Goal: Task Accomplishment & Management: Manage account settings

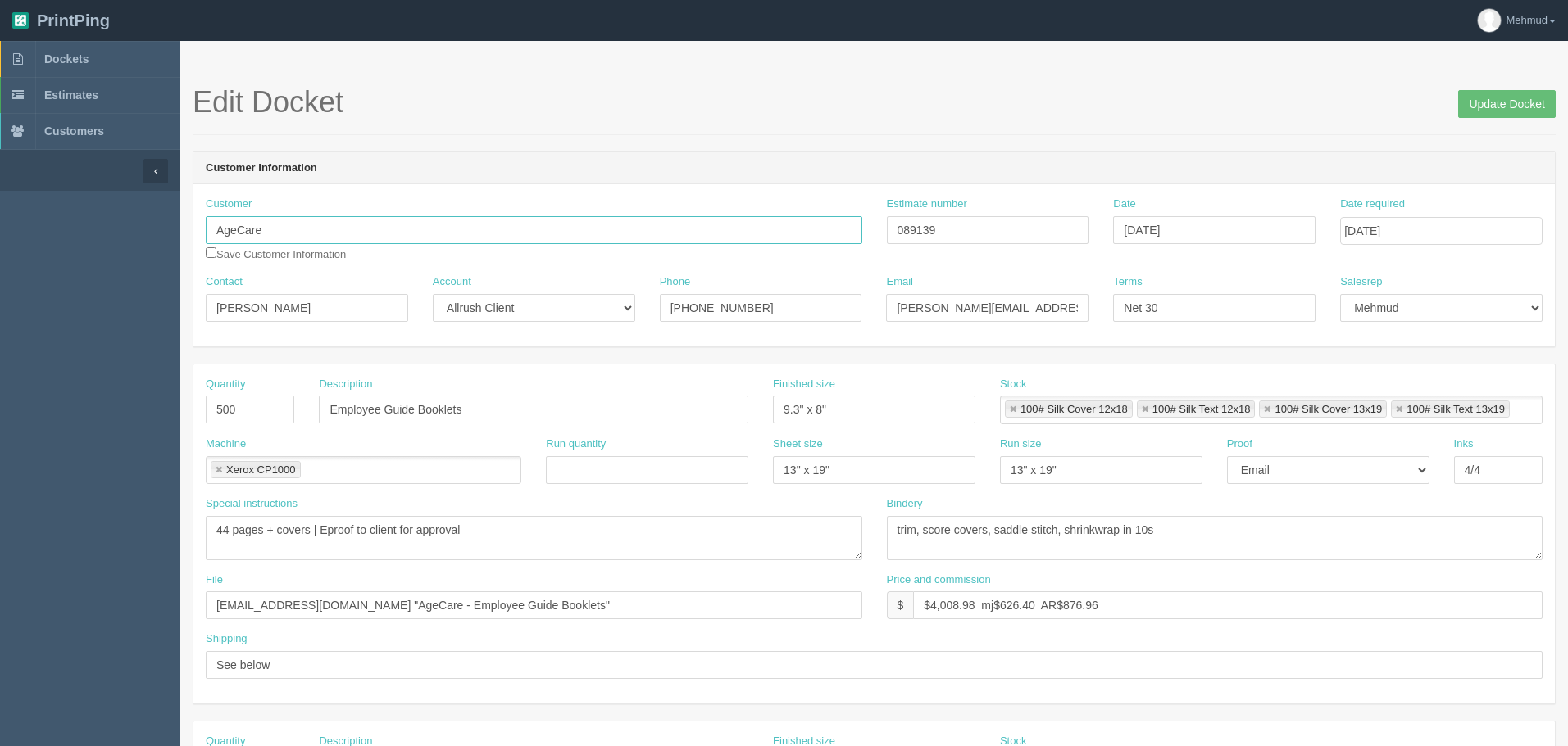
drag, startPoint x: 281, startPoint y: 233, endPoint x: 136, endPoint y: 216, distance: 146.0
drag, startPoint x: 348, startPoint y: 187, endPoint x: 354, endPoint y: 145, distance: 42.4
click at [349, 177] on div "Customer Information Customer AgeCare Save Customer Information Estimate number…" at bounding box center [873, 250] width 1363 height 196
click at [91, 52] on link "Dockets" at bounding box center [90, 59] width 180 height 36
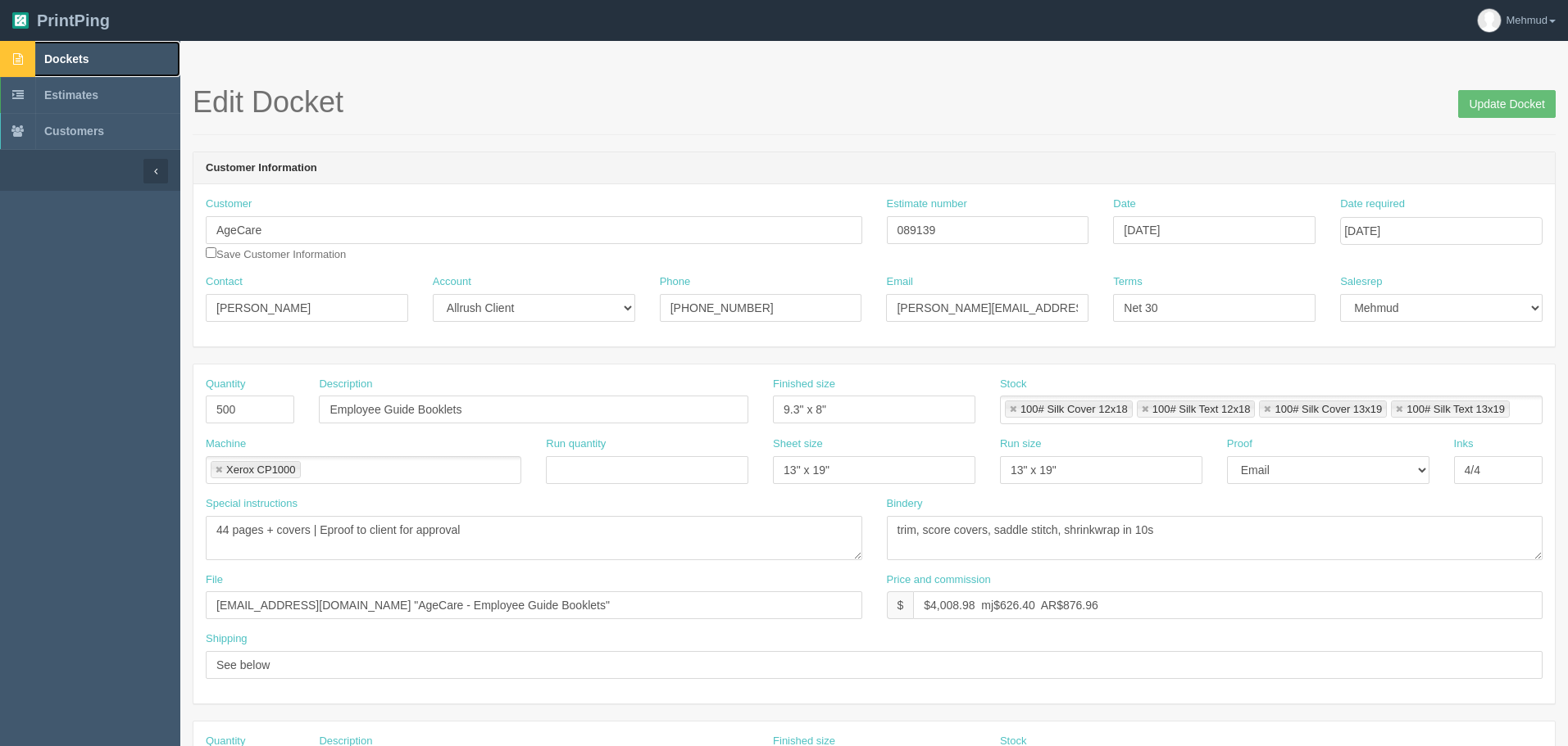
click at [76, 57] on span "Dockets" at bounding box center [65, 59] width 44 height 13
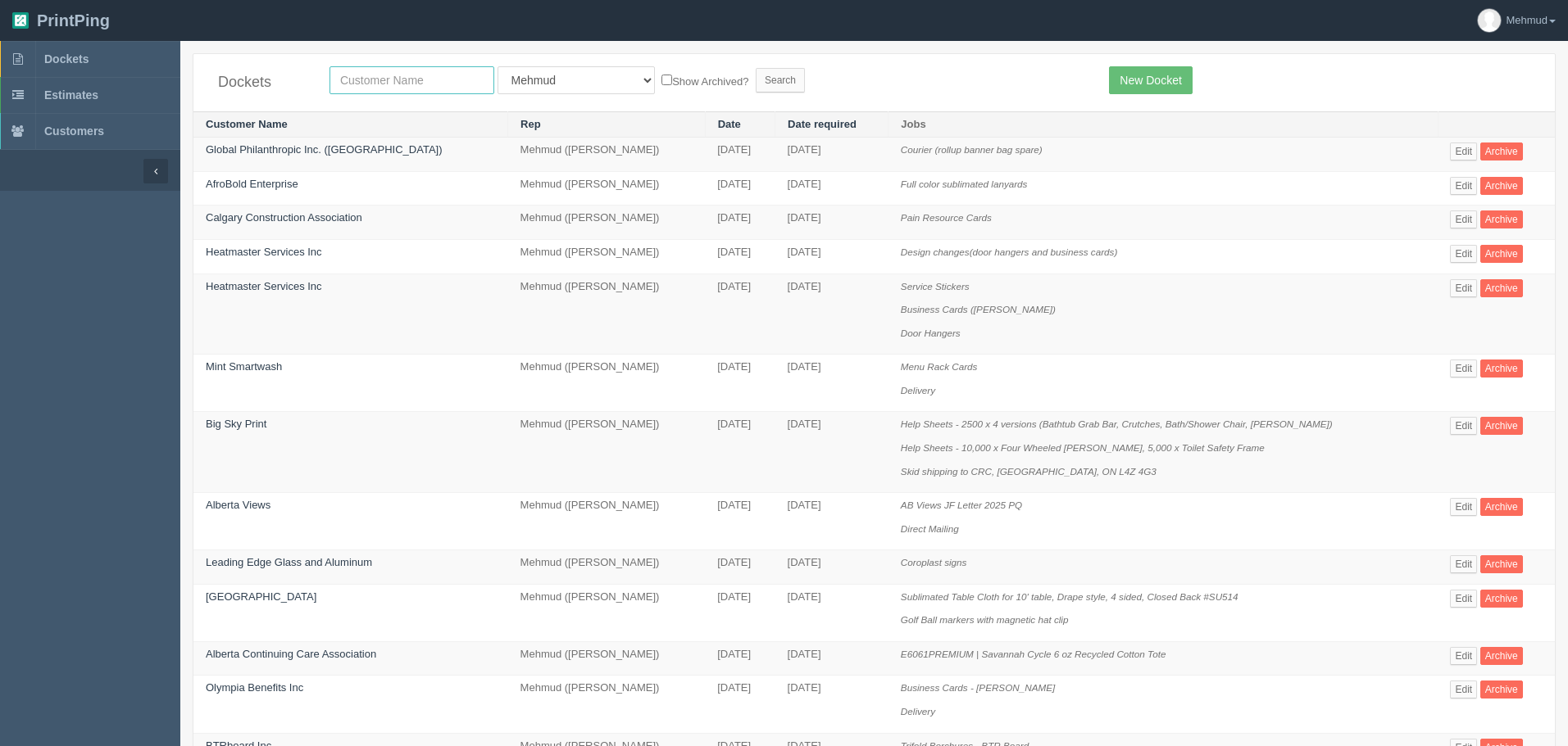
click at [388, 81] on input "text" at bounding box center [411, 80] width 165 height 28
type input "optima"
click at [756, 78] on input "Search" at bounding box center [780, 80] width 49 height 24
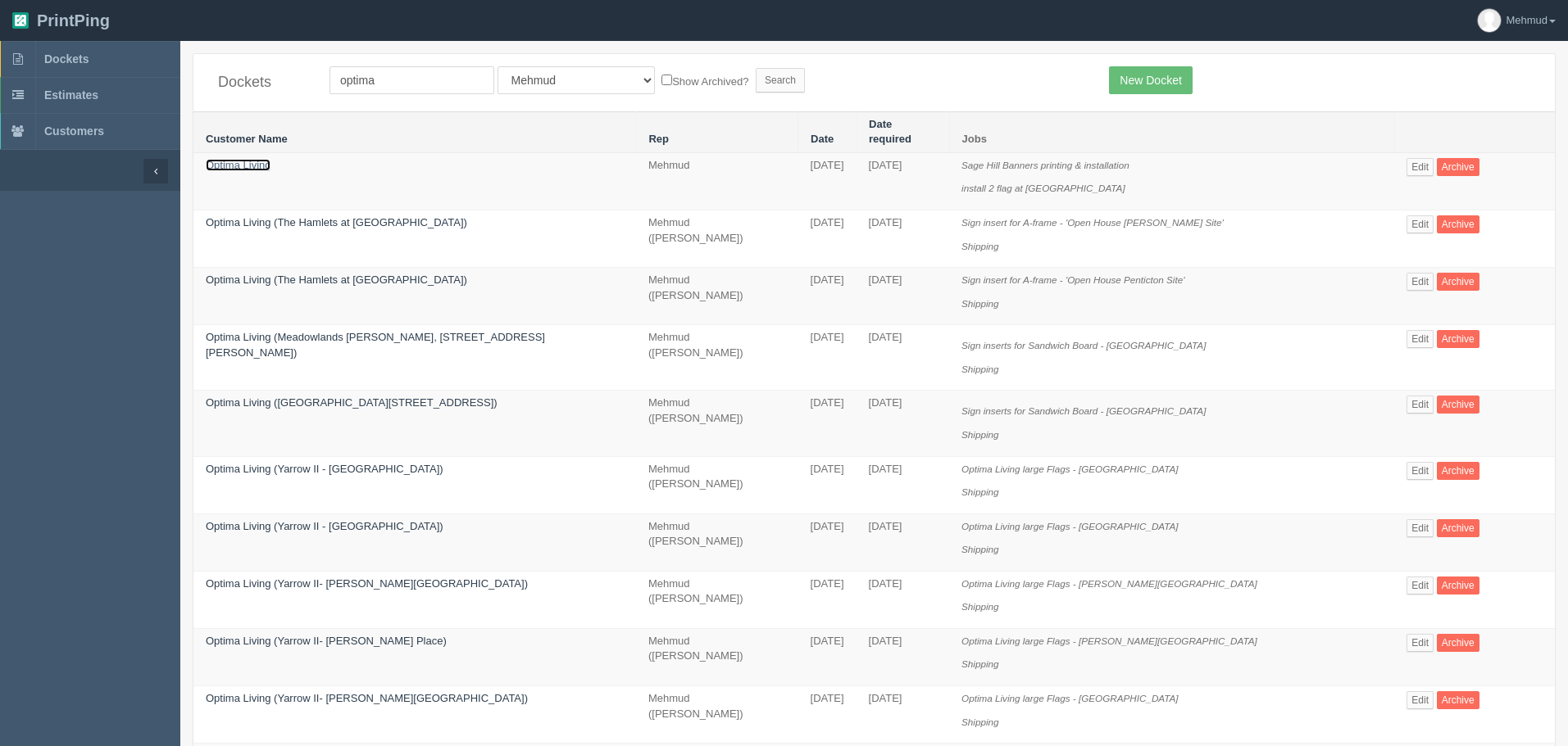
click at [218, 159] on link "Optima Living" at bounding box center [238, 164] width 64 height 12
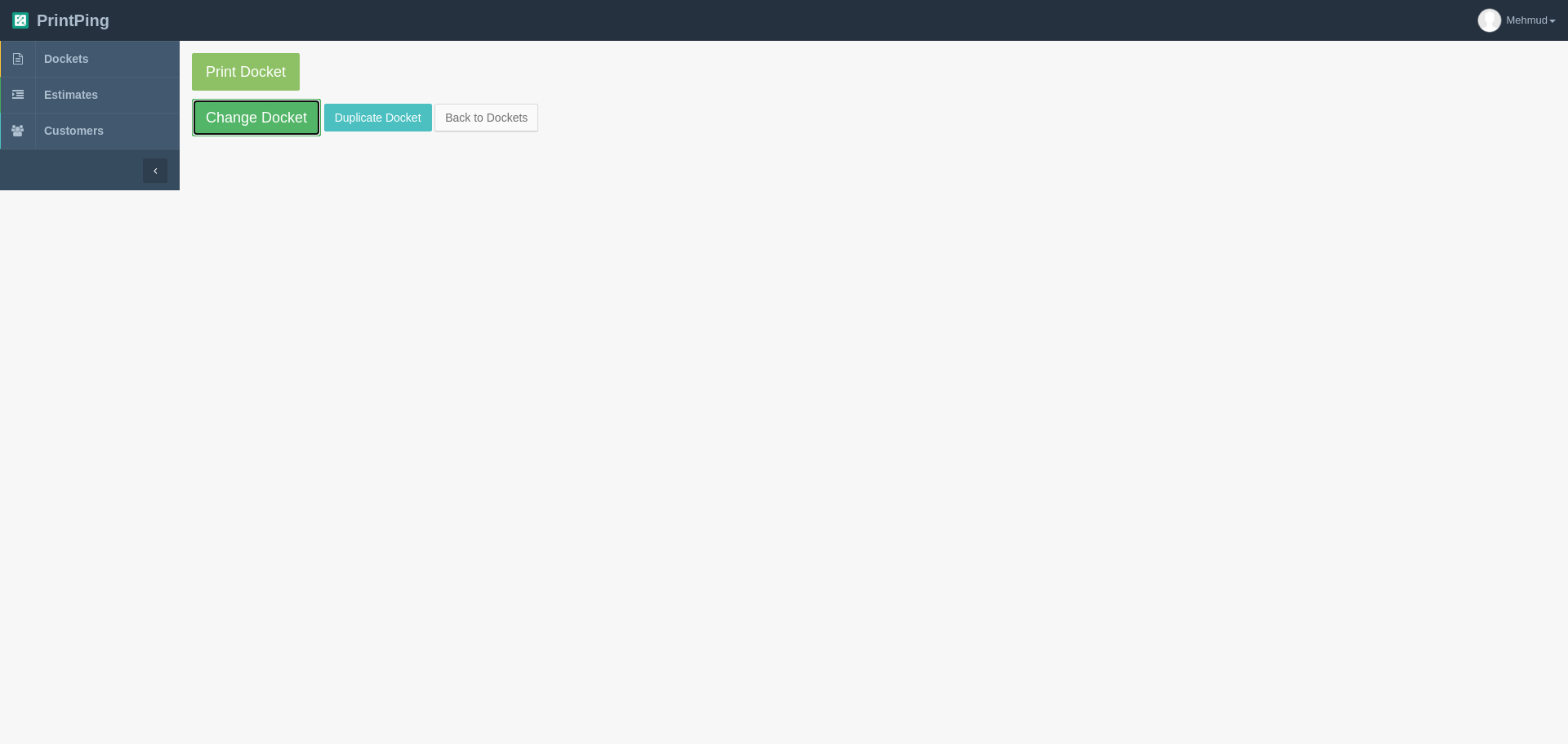
click at [237, 126] on link "Change Docket" at bounding box center [256, 117] width 129 height 37
